Goal: Find specific page/section

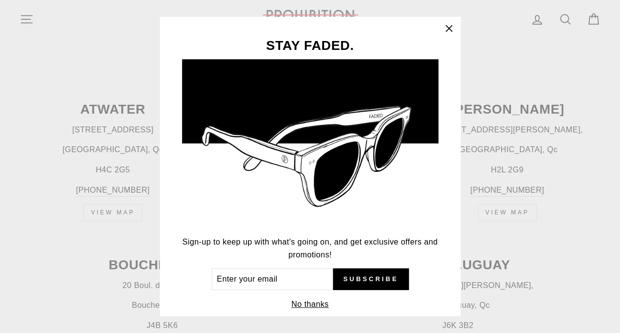
scroll to position [395, 0]
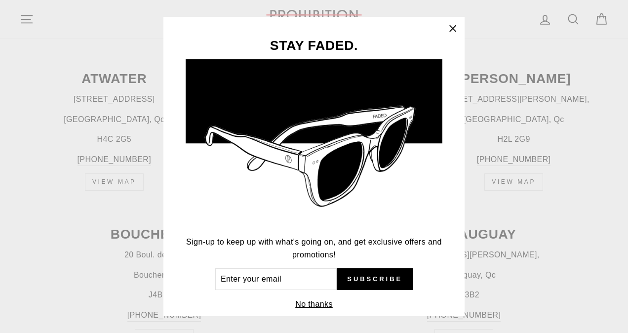
click at [459, 28] on icon "button" at bounding box center [453, 29] width 14 height 14
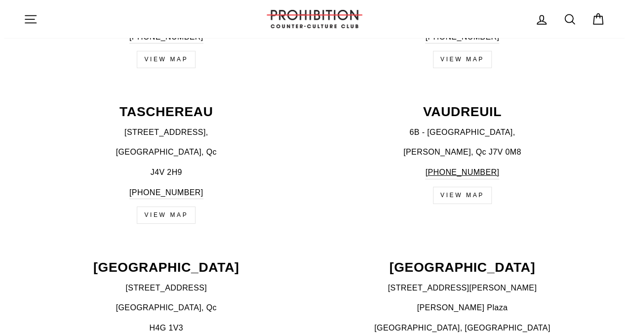
scroll to position [1618, 0]
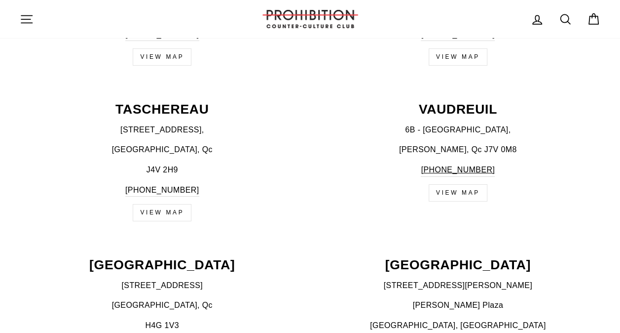
click at [21, 19] on icon "button" at bounding box center [26, 18] width 11 height 7
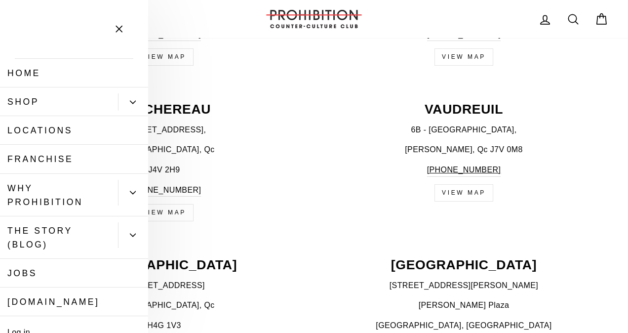
click at [130, 100] on icon "Primary" at bounding box center [133, 102] width 6 height 6
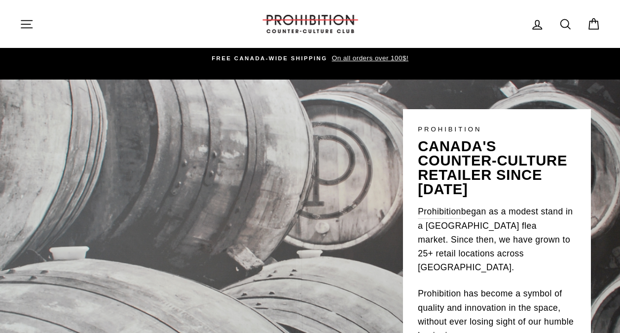
click at [24, 25] on icon "button" at bounding box center [27, 24] width 14 height 14
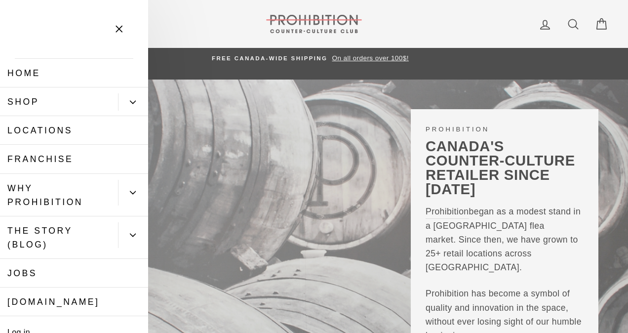
click at [134, 98] on button "Primary" at bounding box center [133, 101] width 30 height 17
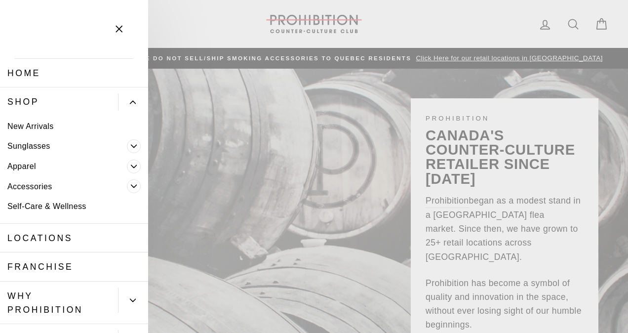
click at [127, 182] on span "Primary" at bounding box center [134, 186] width 14 height 14
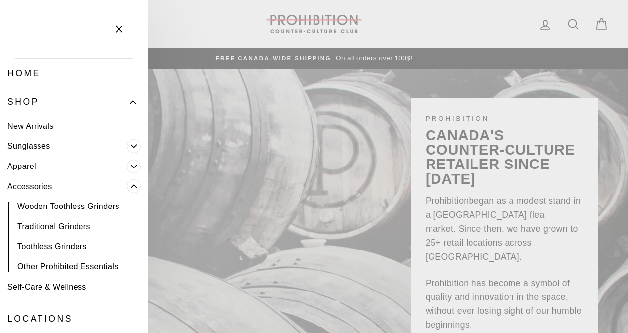
click at [95, 200] on link "Wooden Toothless Grinders" at bounding box center [74, 206] width 148 height 20
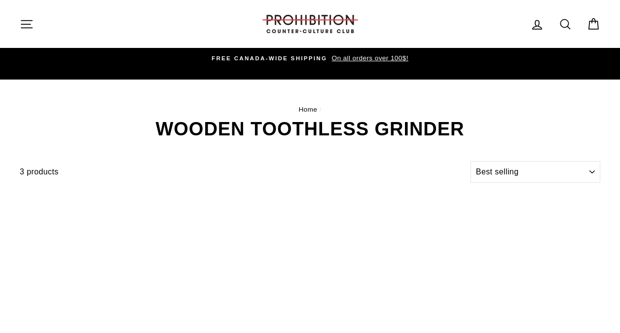
select select "best-selling"
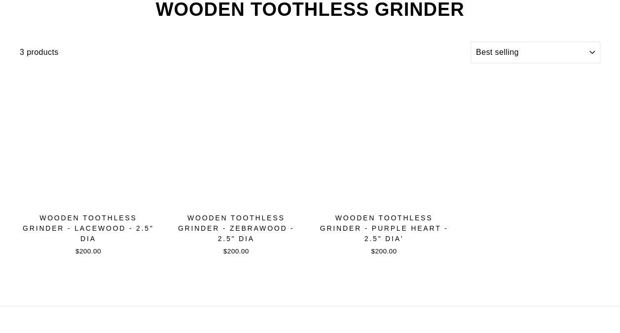
scroll to position [158, 0]
